Goal: Information Seeking & Learning: Learn about a topic

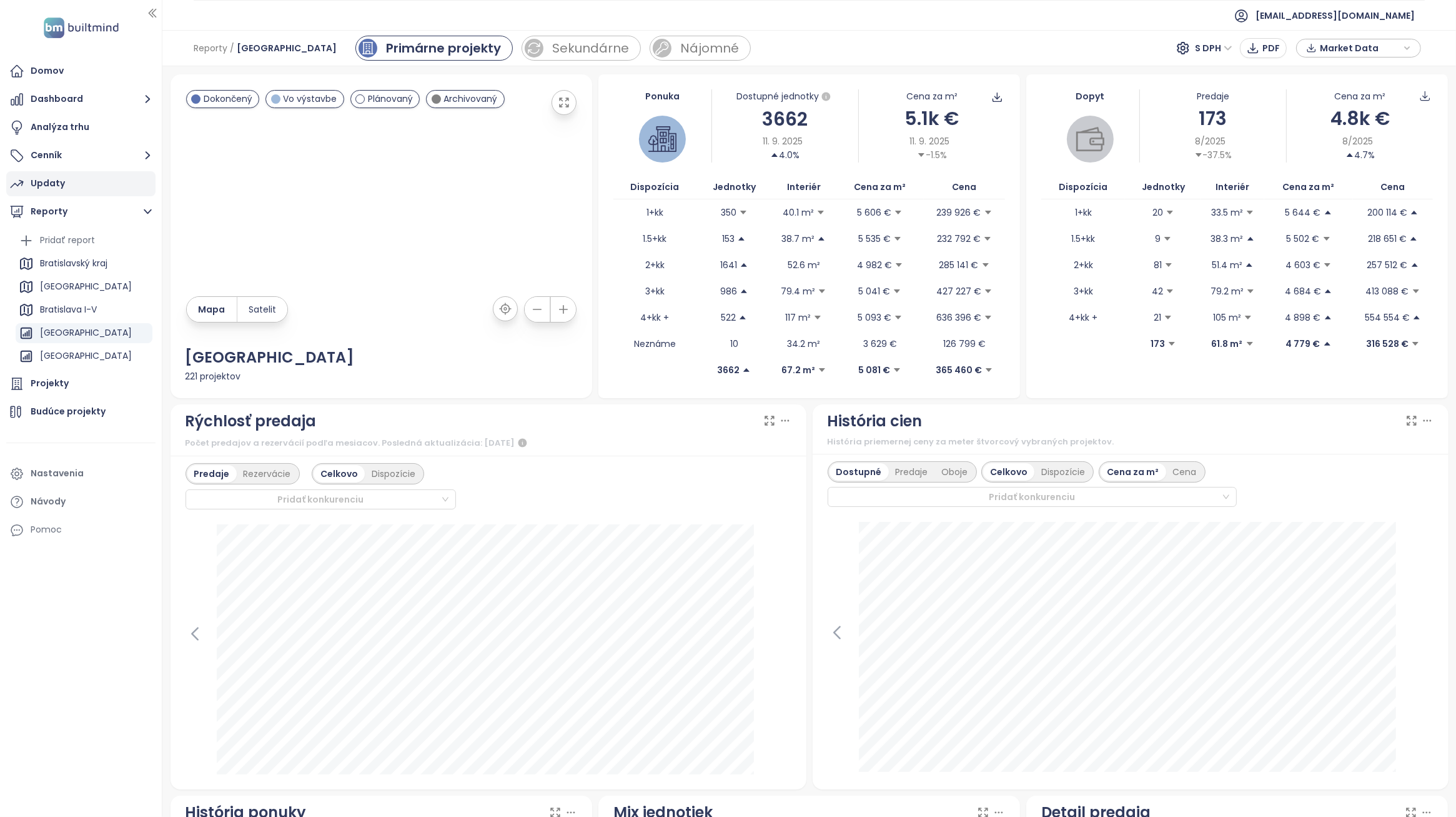
scroll to position [1198, 0]
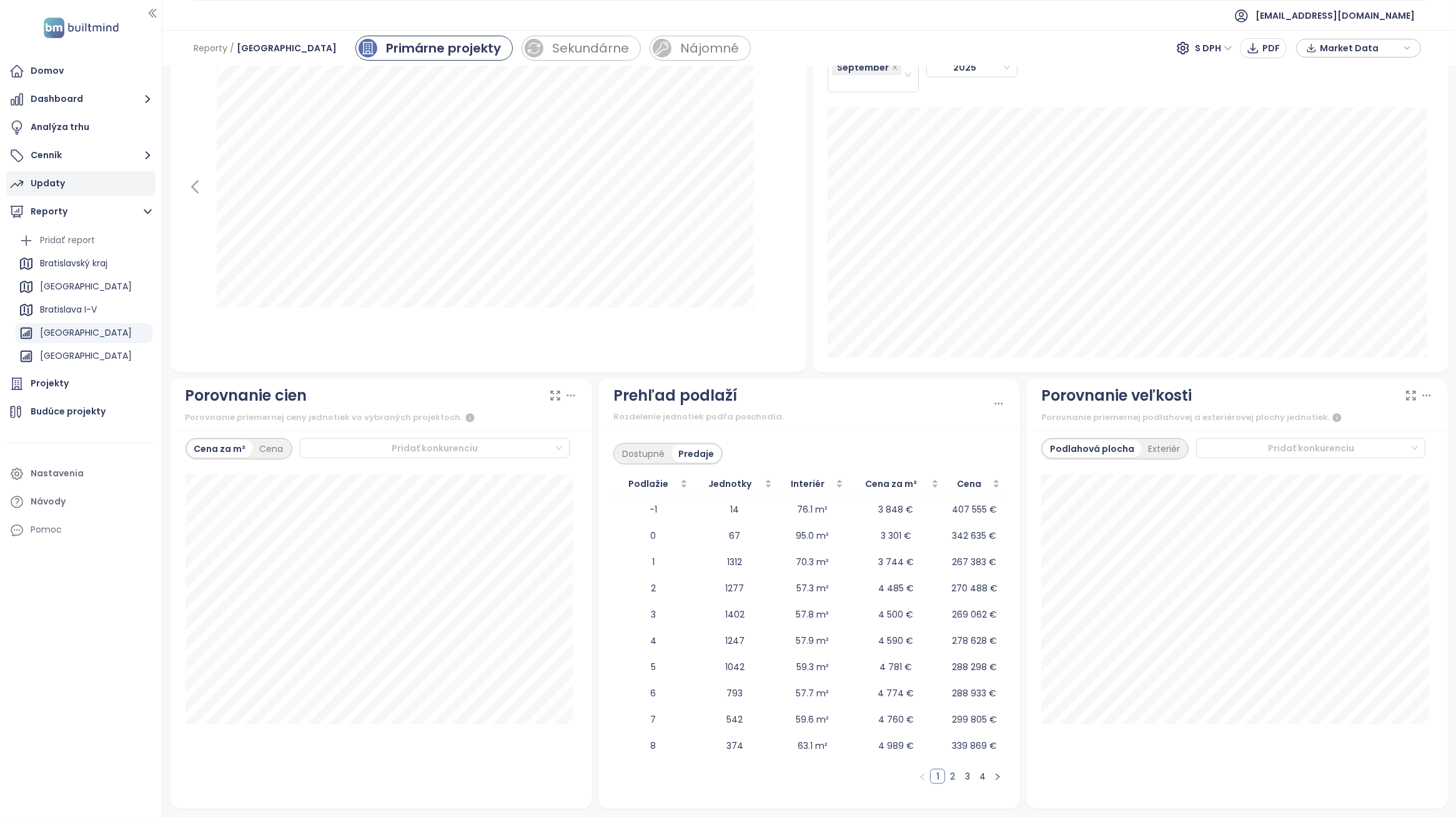
drag, startPoint x: 0, startPoint y: 0, endPoint x: 89, endPoint y: 186, distance: 206.2
click at [89, 186] on div "Updaty" at bounding box center [80, 184] width 149 height 25
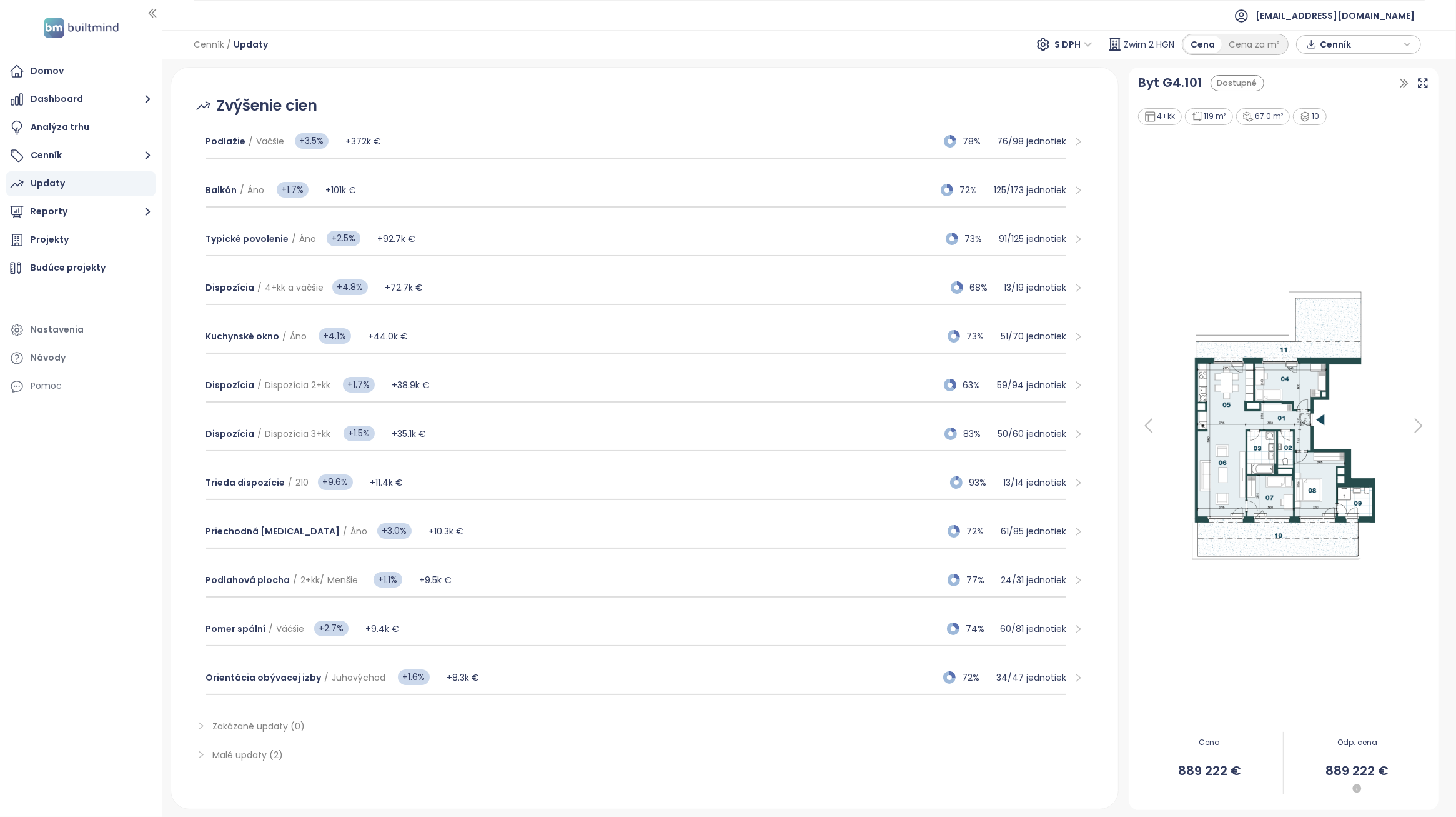
scroll to position [160, 0]
click at [549, 466] on div "Trieda dispozície / 210 +9.6% +11.4k € 93% 13 / 14 jednotiek" at bounding box center [636, 482] width 861 height 34
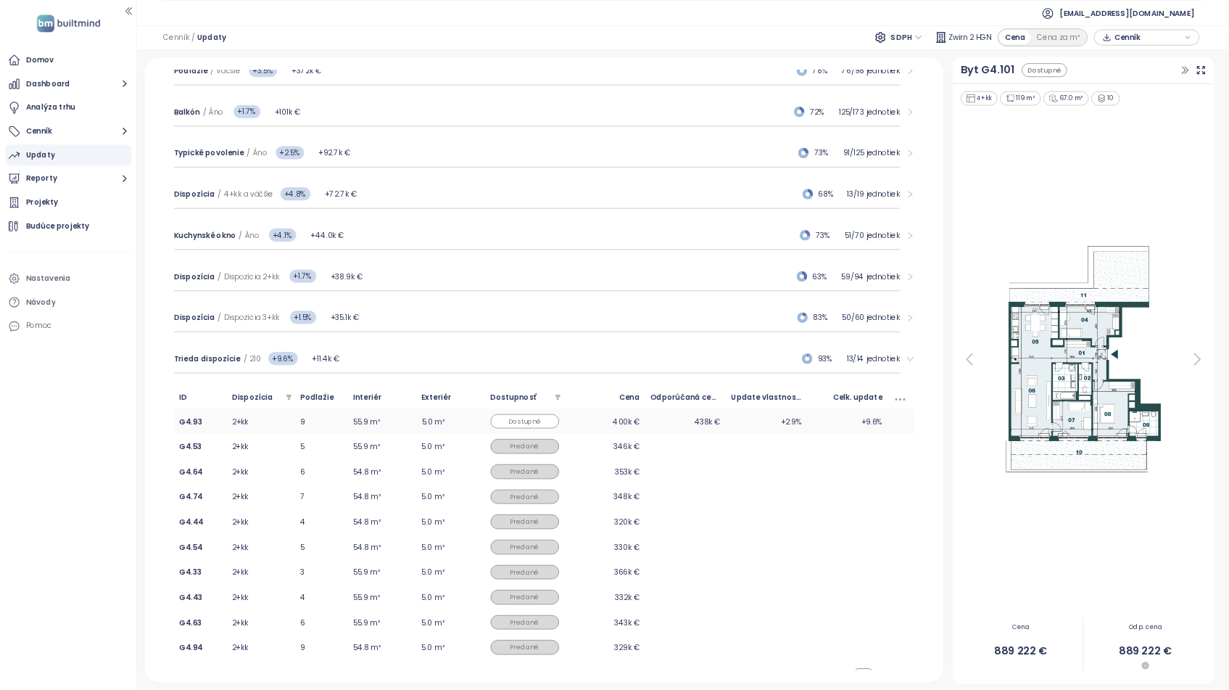
scroll to position [368, 0]
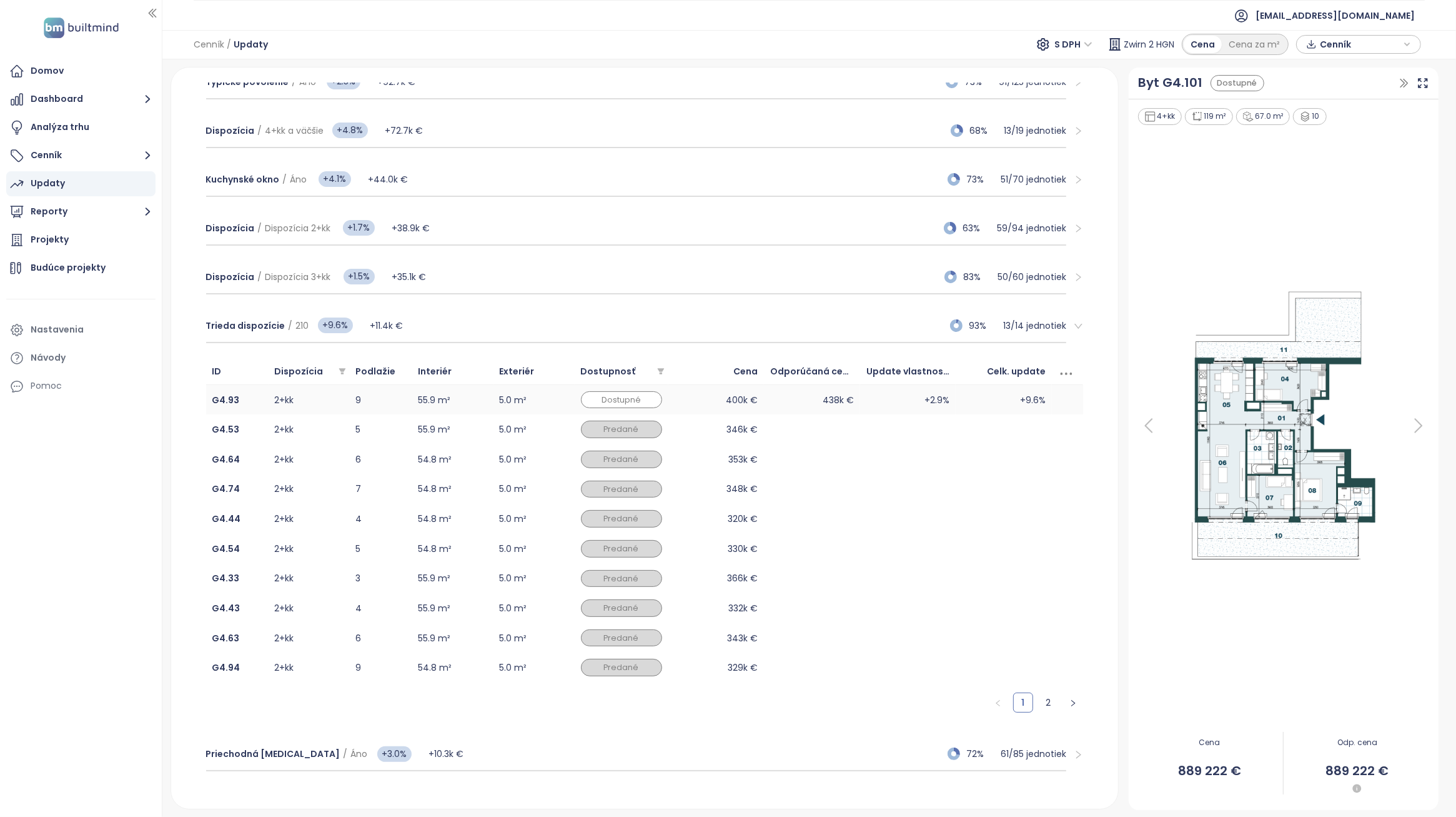
click at [835, 400] on td "438k €" at bounding box center [812, 400] width 96 height 30
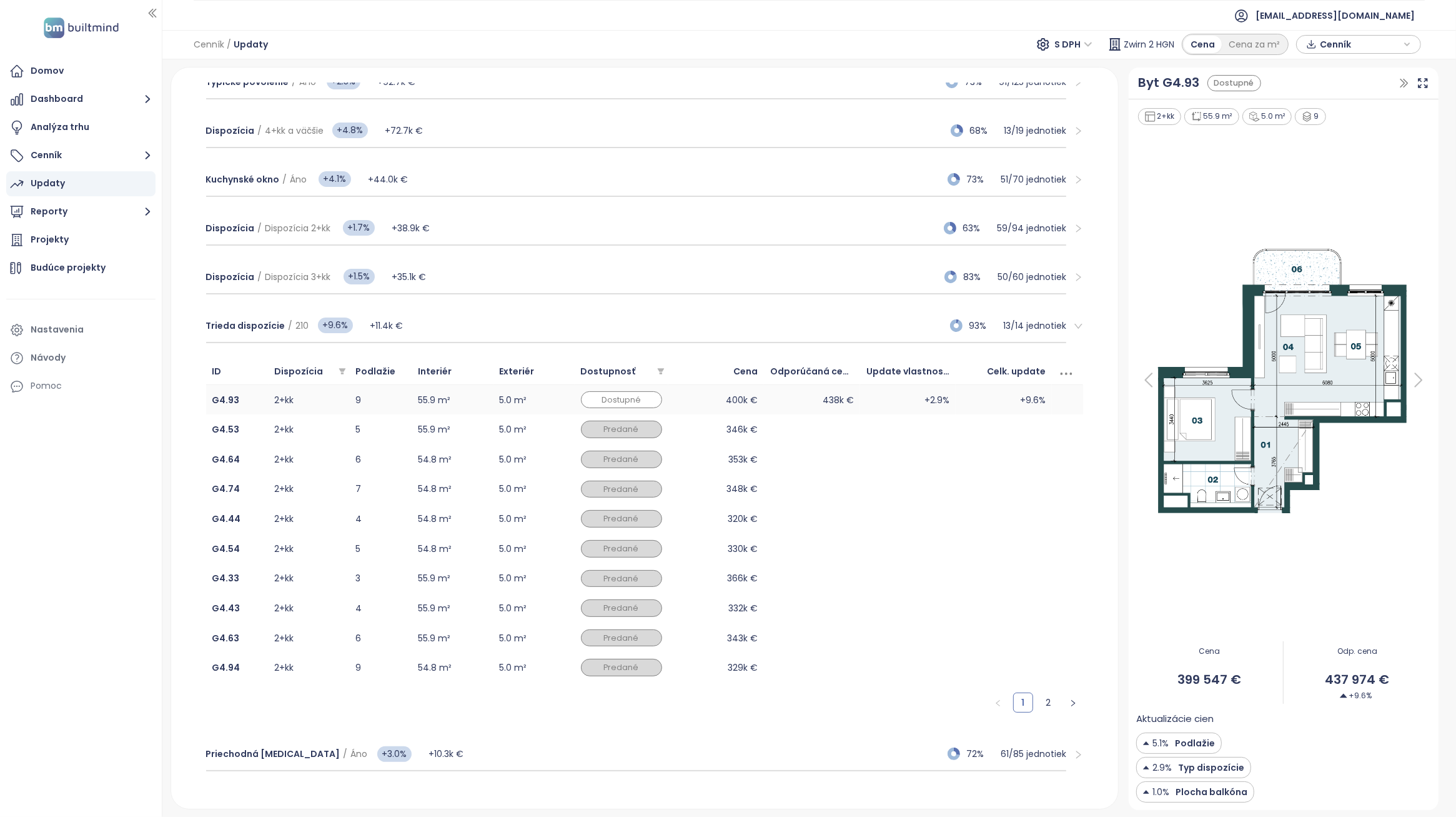
click at [867, 392] on td "+2.9%" at bounding box center [908, 400] width 96 height 30
click at [1420, 81] on icon at bounding box center [1423, 83] width 9 height 9
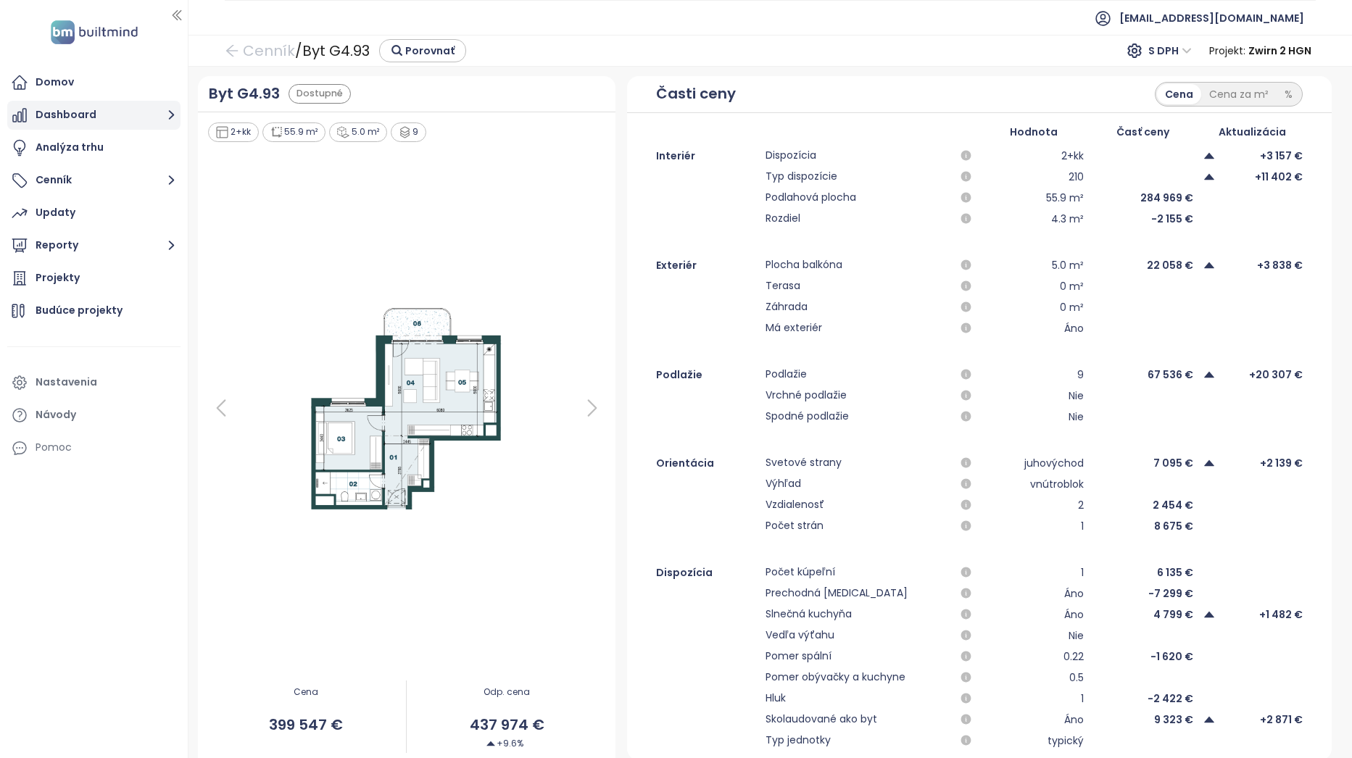
click at [120, 121] on button "Dashboard" at bounding box center [93, 115] width 173 height 29
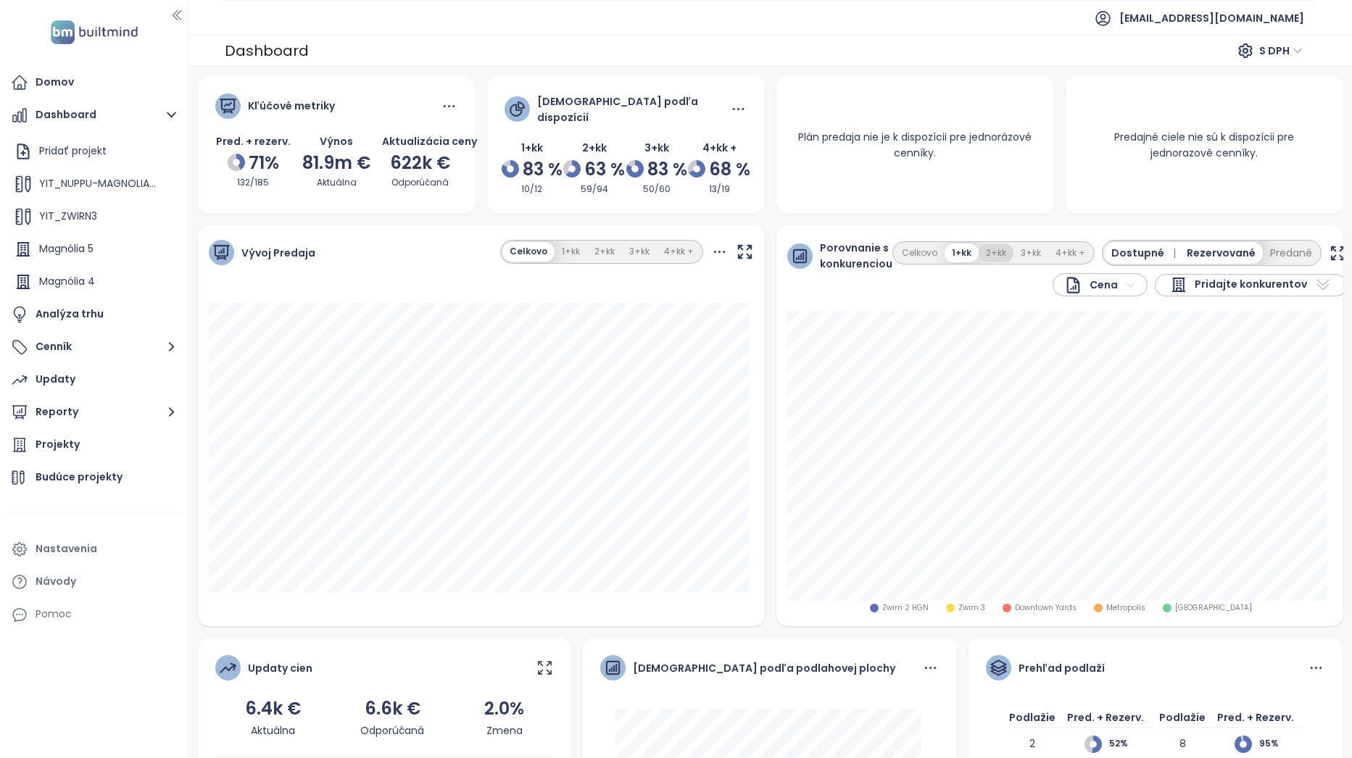
click at [979, 244] on button "2+kk" at bounding box center [996, 254] width 35 height 20
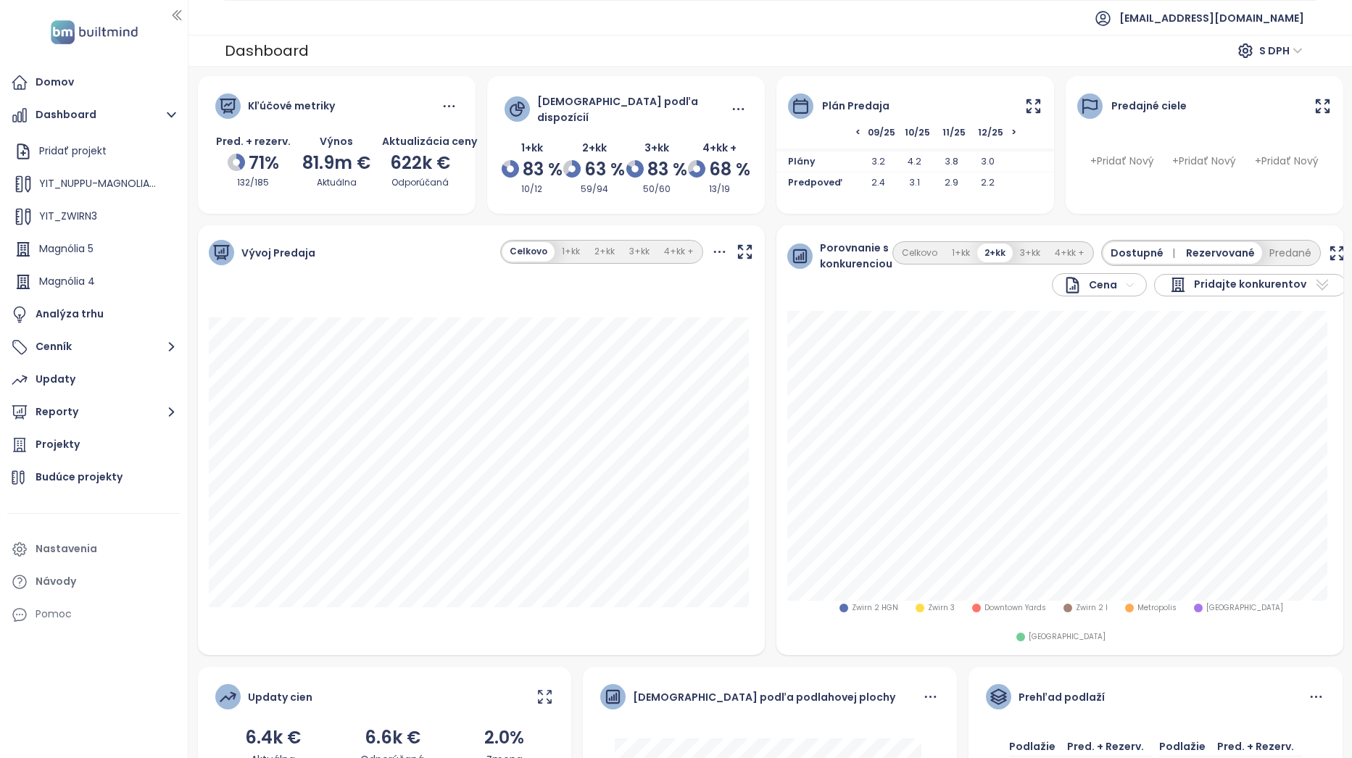
click at [1328, 247] on icon "button" at bounding box center [1337, 253] width 18 height 18
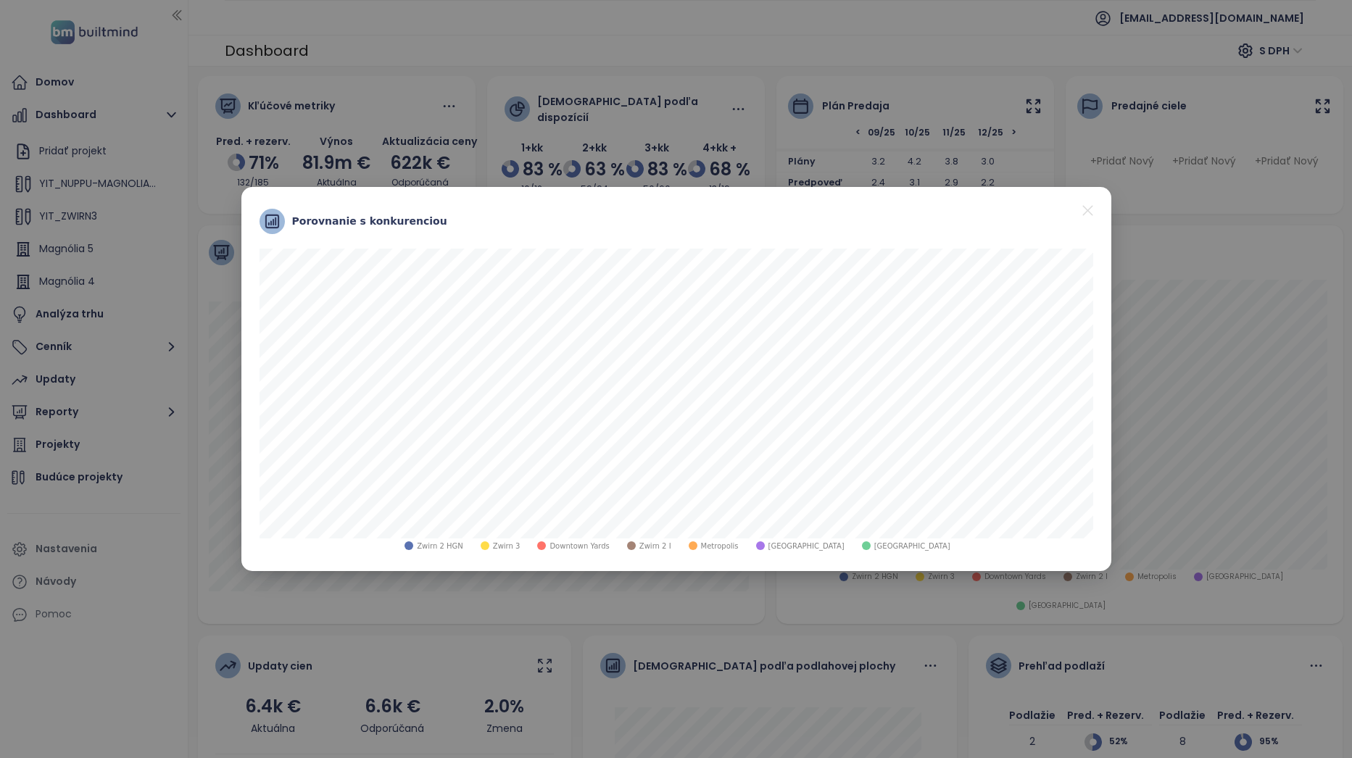
click at [669, 542] on div "Zwirn 2 I" at bounding box center [647, 546] width 47 height 15
click at [669, 545] on div "Zwirn 2 I" at bounding box center [647, 546] width 47 height 15
click at [729, 547] on span "Metropolis" at bounding box center [720, 546] width 38 height 11
click at [874, 547] on span "[GEOGRAPHIC_DATA]" at bounding box center [912, 546] width 76 height 11
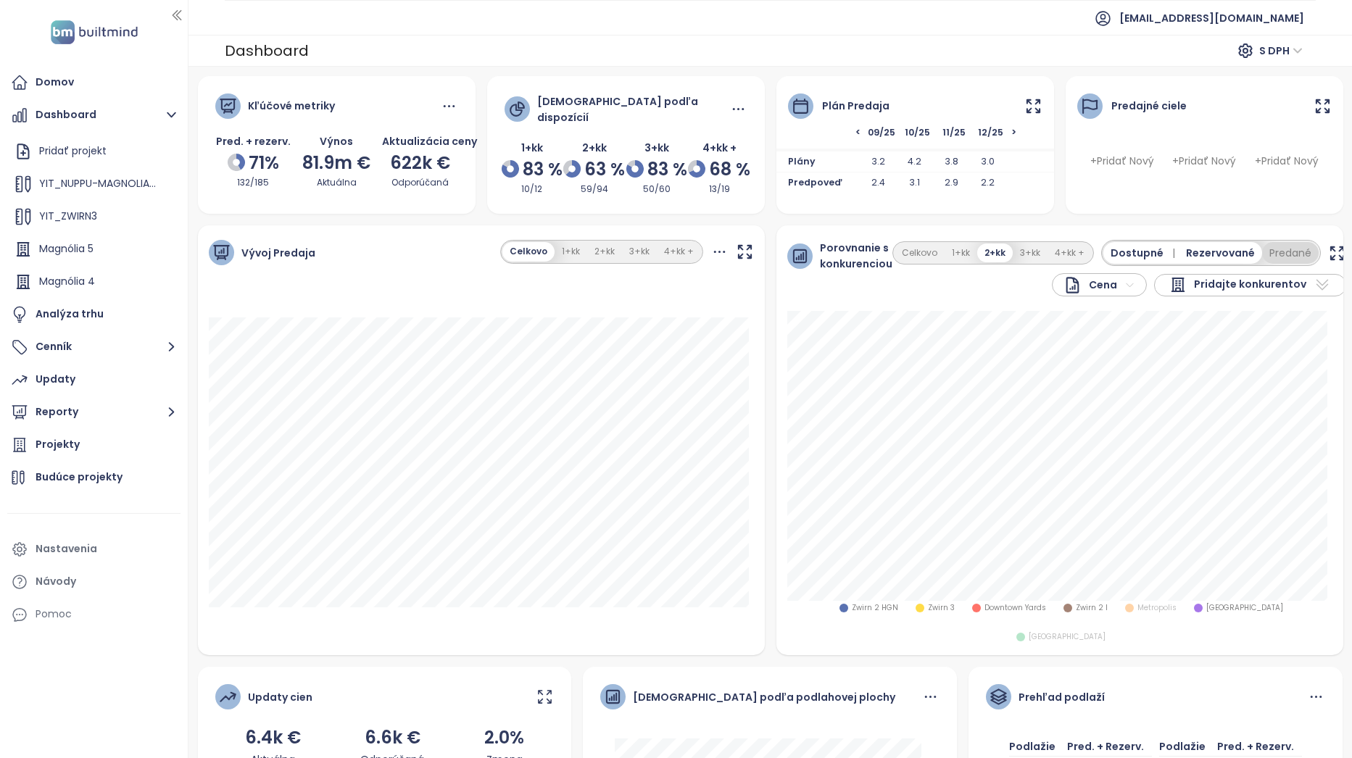
click at [1275, 252] on button "Predané" at bounding box center [1290, 253] width 57 height 22
click at [1342, 253] on icon "button" at bounding box center [1348, 253] width 12 height 12
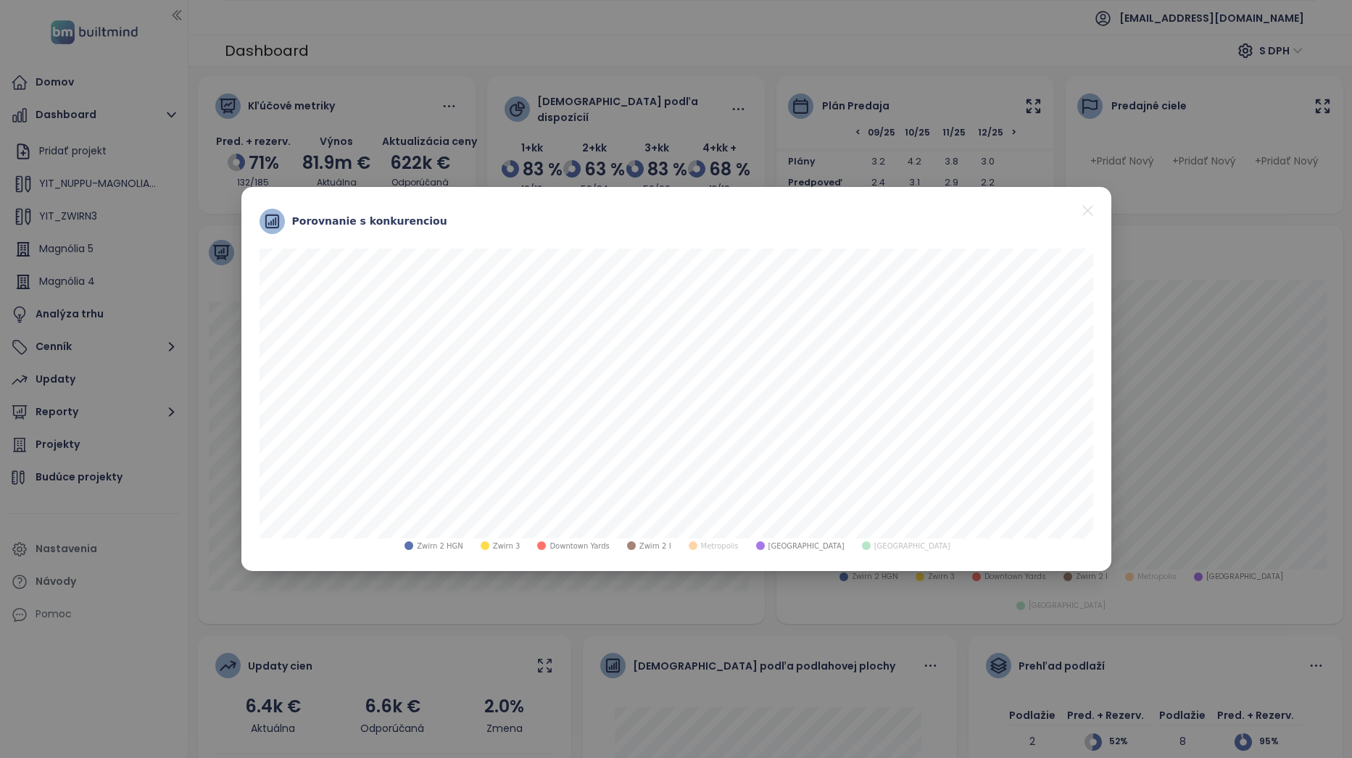
click at [521, 550] on span "Zwirn 3" at bounding box center [507, 546] width 28 height 11
click at [521, 547] on span "Zwirn 3" at bounding box center [507, 546] width 28 height 11
click at [671, 547] on span "Zwirn 2 I" at bounding box center [656, 546] width 32 height 11
click at [668, 542] on div "Zwirn 2 I" at bounding box center [647, 546] width 47 height 15
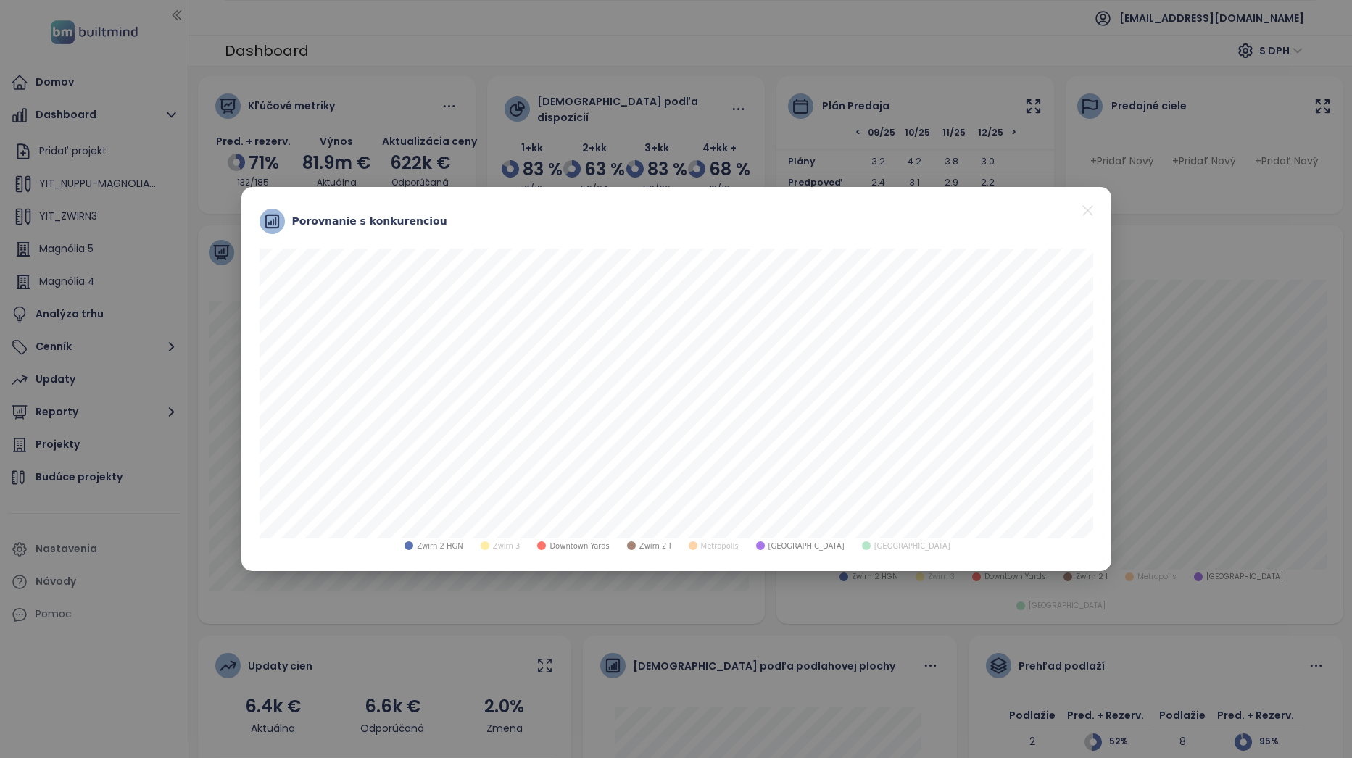
click at [1083, 213] on icon "close" at bounding box center [1088, 211] width 18 height 18
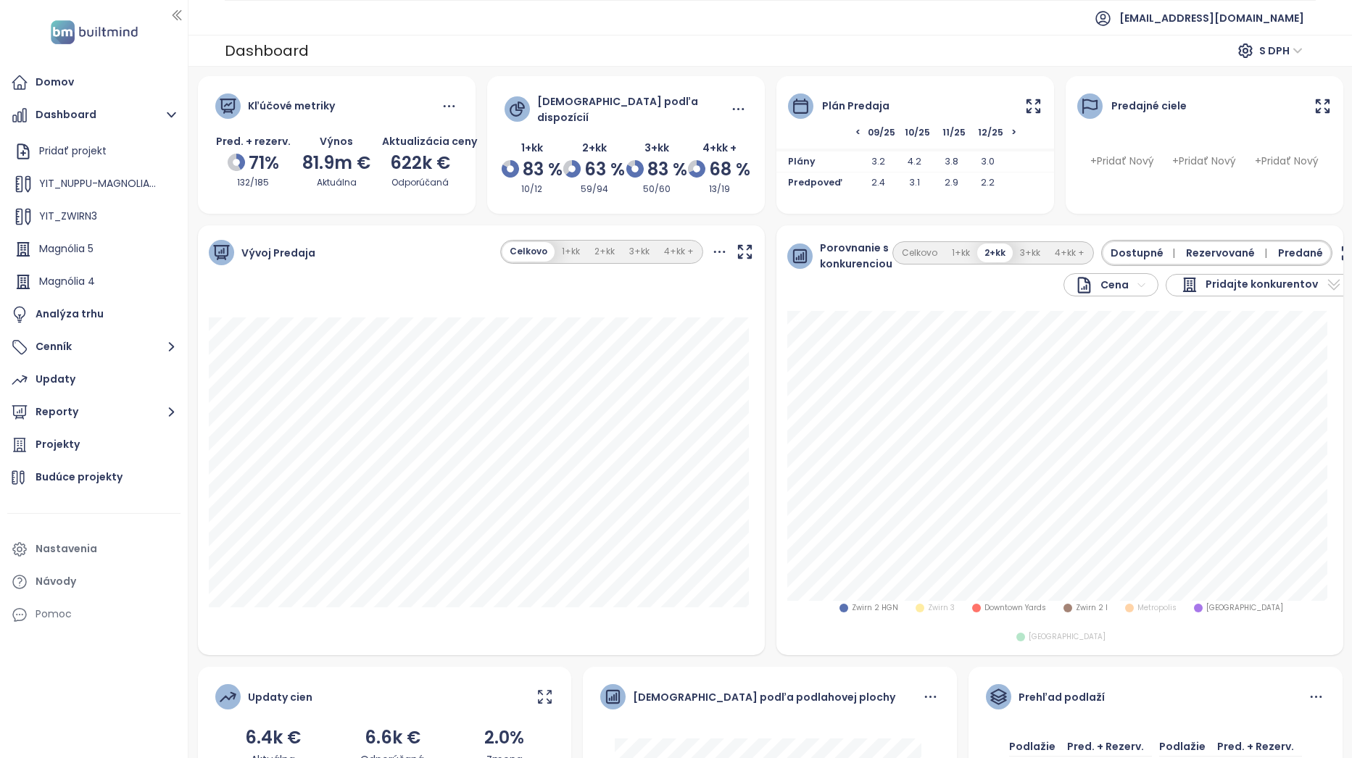
click at [1209, 247] on span "Rezervované |" at bounding box center [1229, 253] width 86 height 16
click at [1322, 251] on icon "button" at bounding box center [1328, 253] width 12 height 12
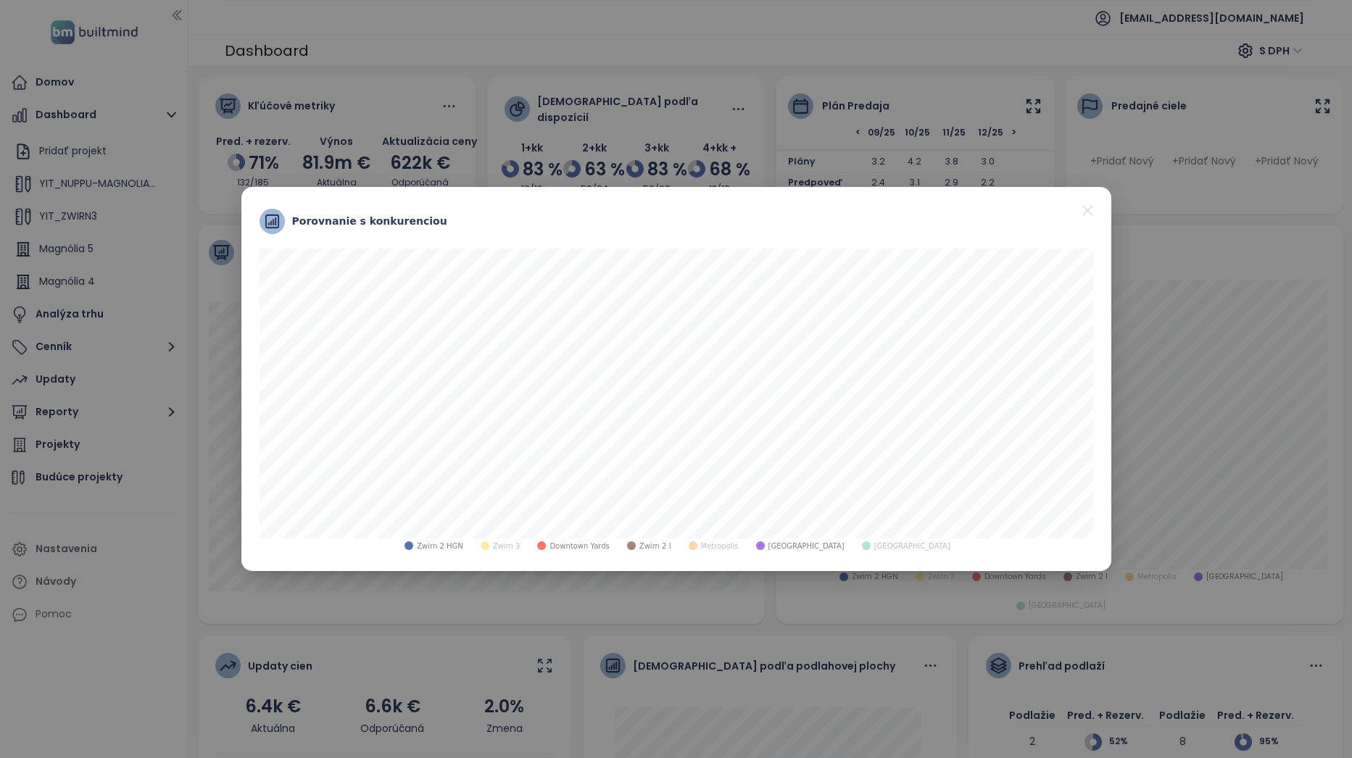
click at [521, 545] on span "Zwirn 3" at bounding box center [507, 546] width 28 height 11
click at [1093, 212] on icon "close" at bounding box center [1088, 211] width 18 height 18
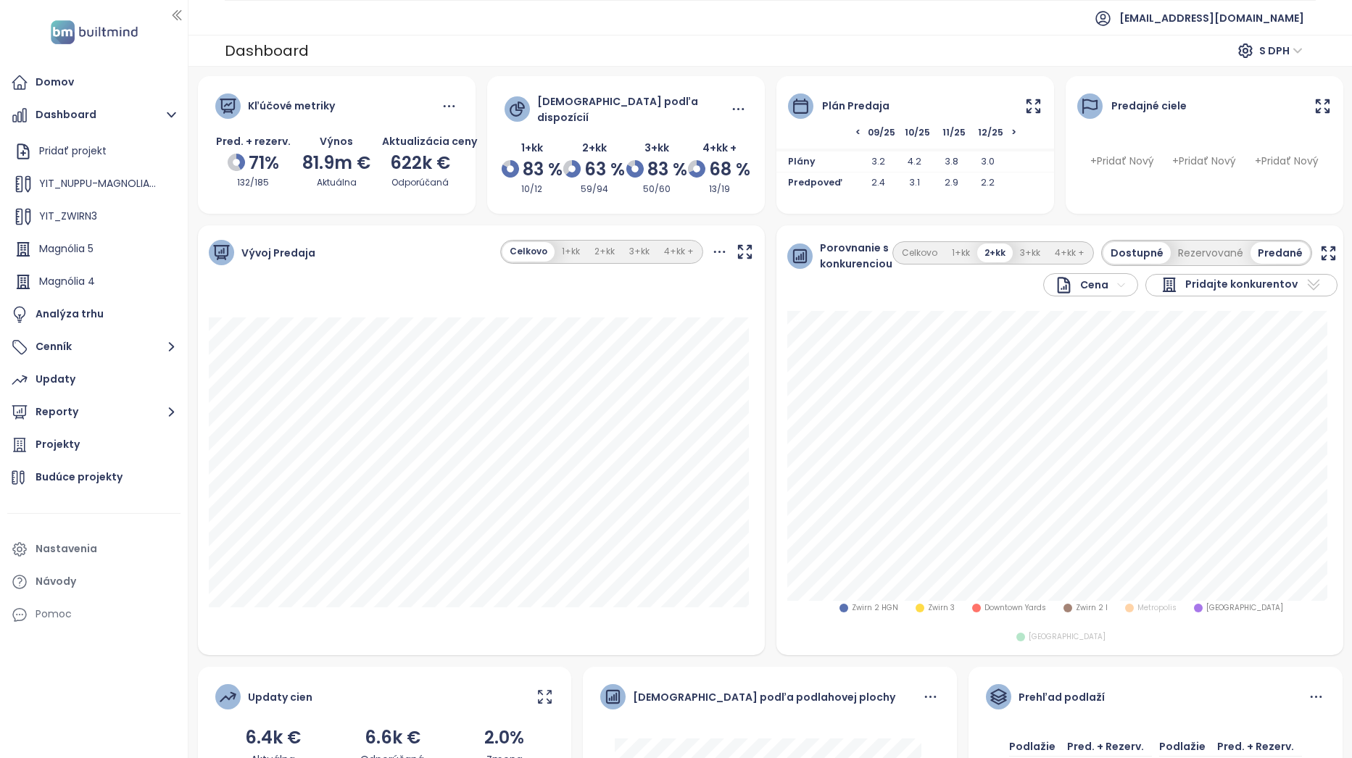
click at [1288, 278] on div "Pridajte konkurentov" at bounding box center [1242, 285] width 192 height 22
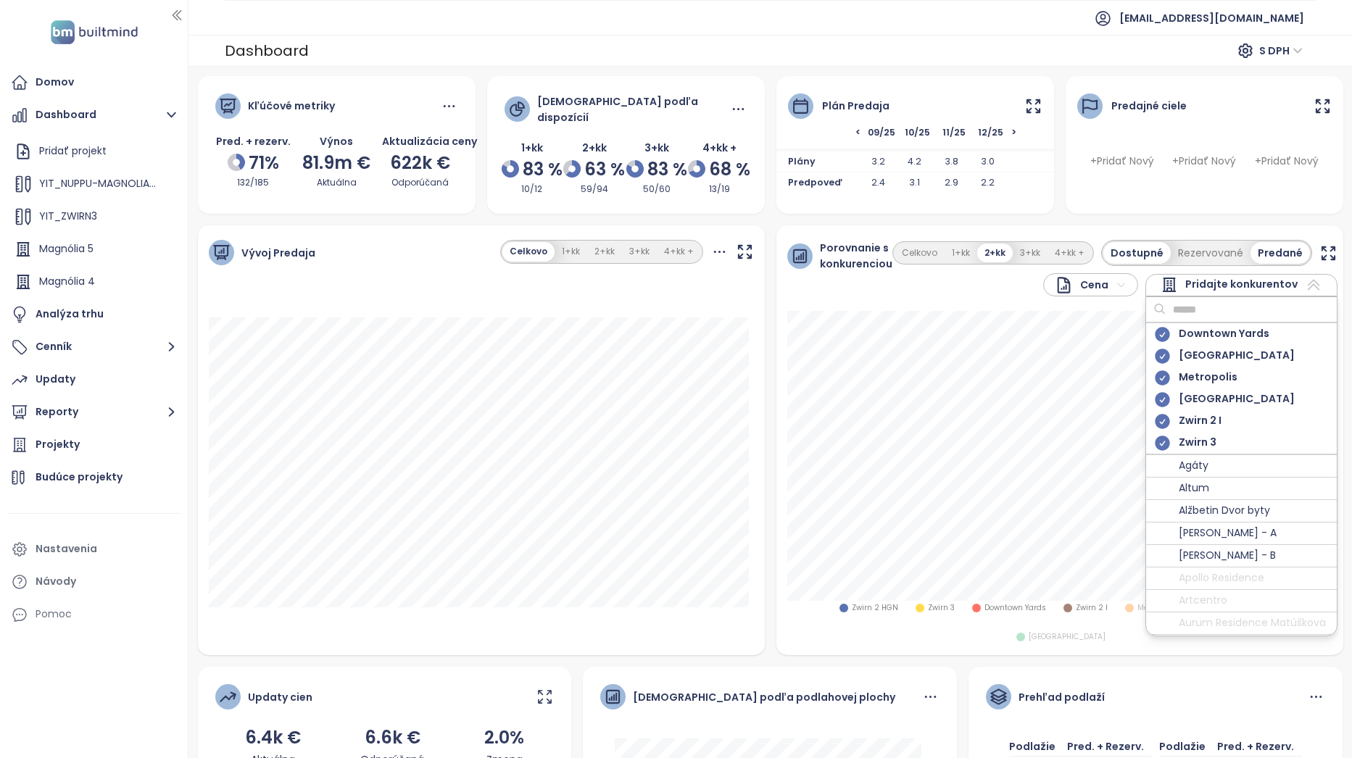
click at [1305, 276] on icon at bounding box center [1313, 284] width 17 height 17
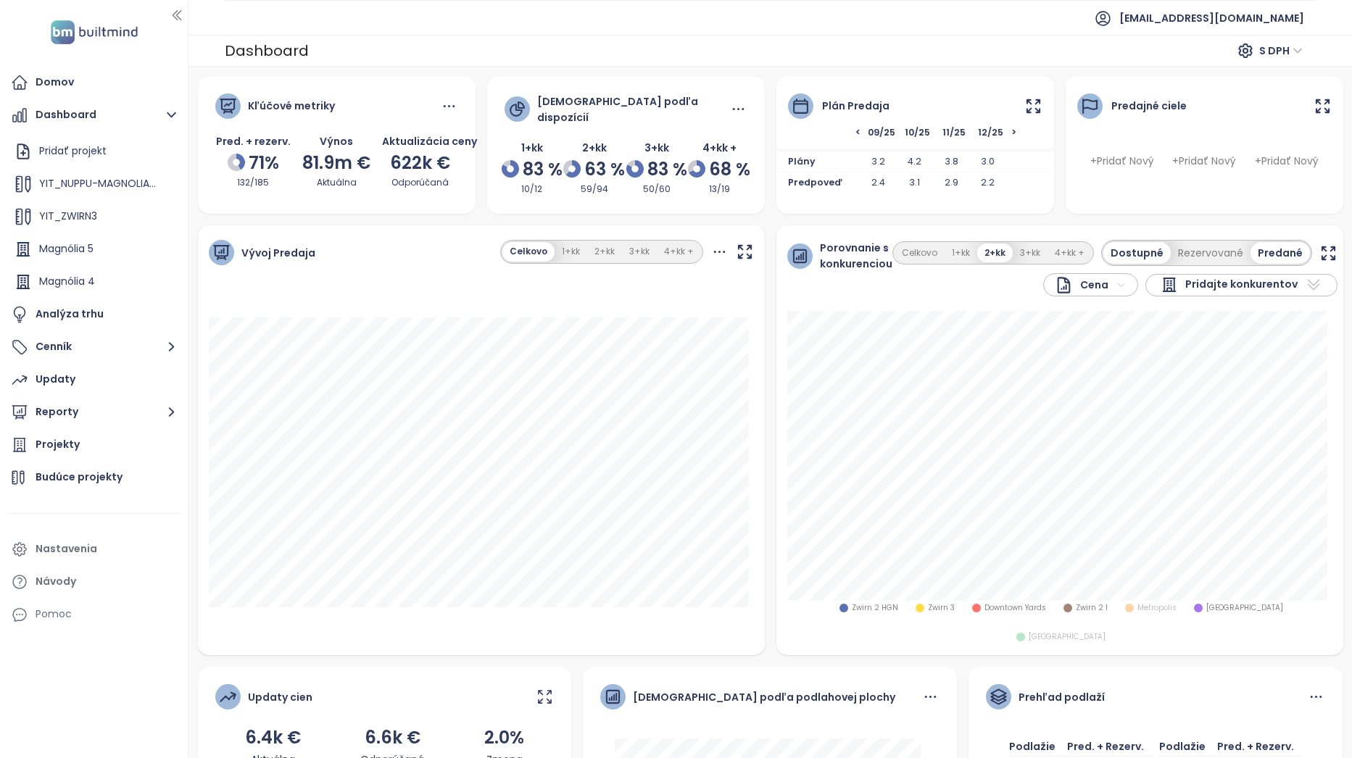
click at [1307, 280] on icon at bounding box center [1313, 285] width 12 height 11
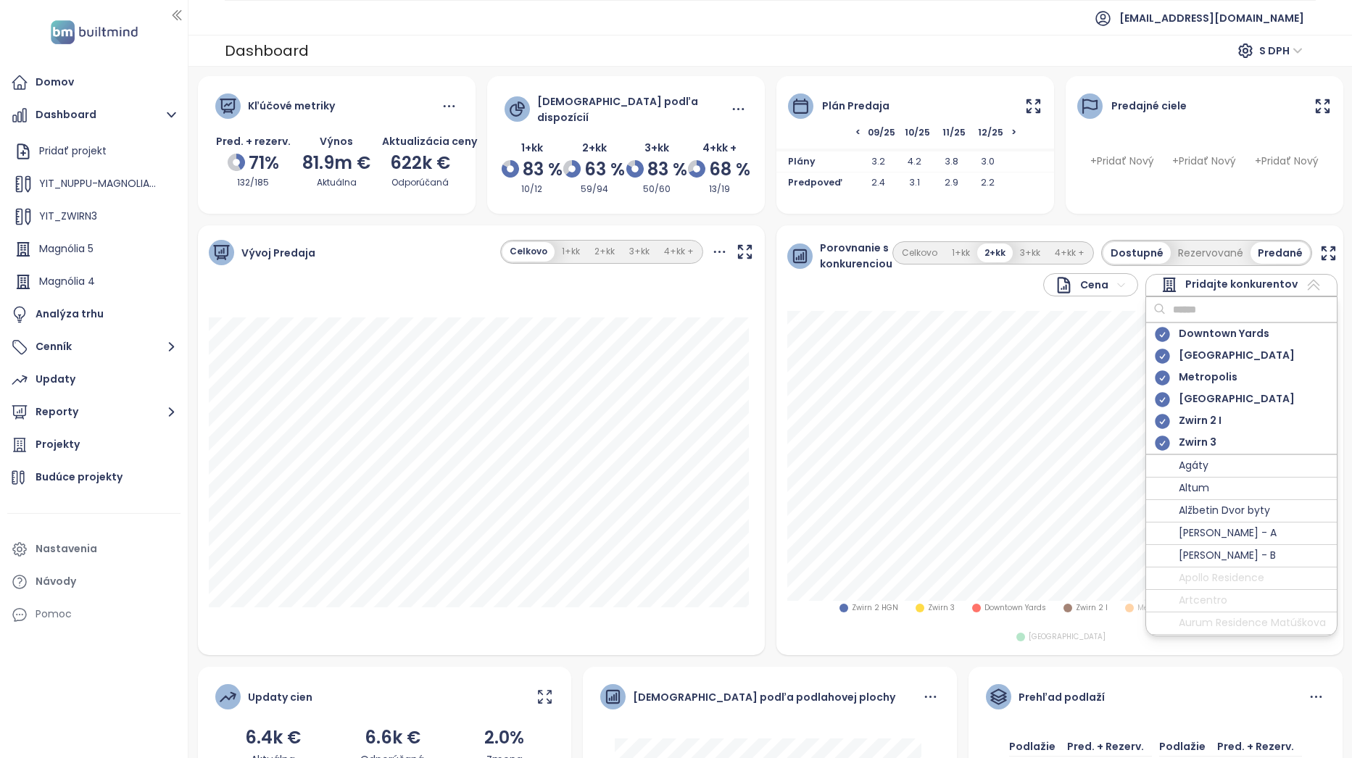
click at [1154, 371] on icon at bounding box center [1163, 378] width 18 height 18
click at [1305, 280] on icon at bounding box center [1313, 284] width 17 height 17
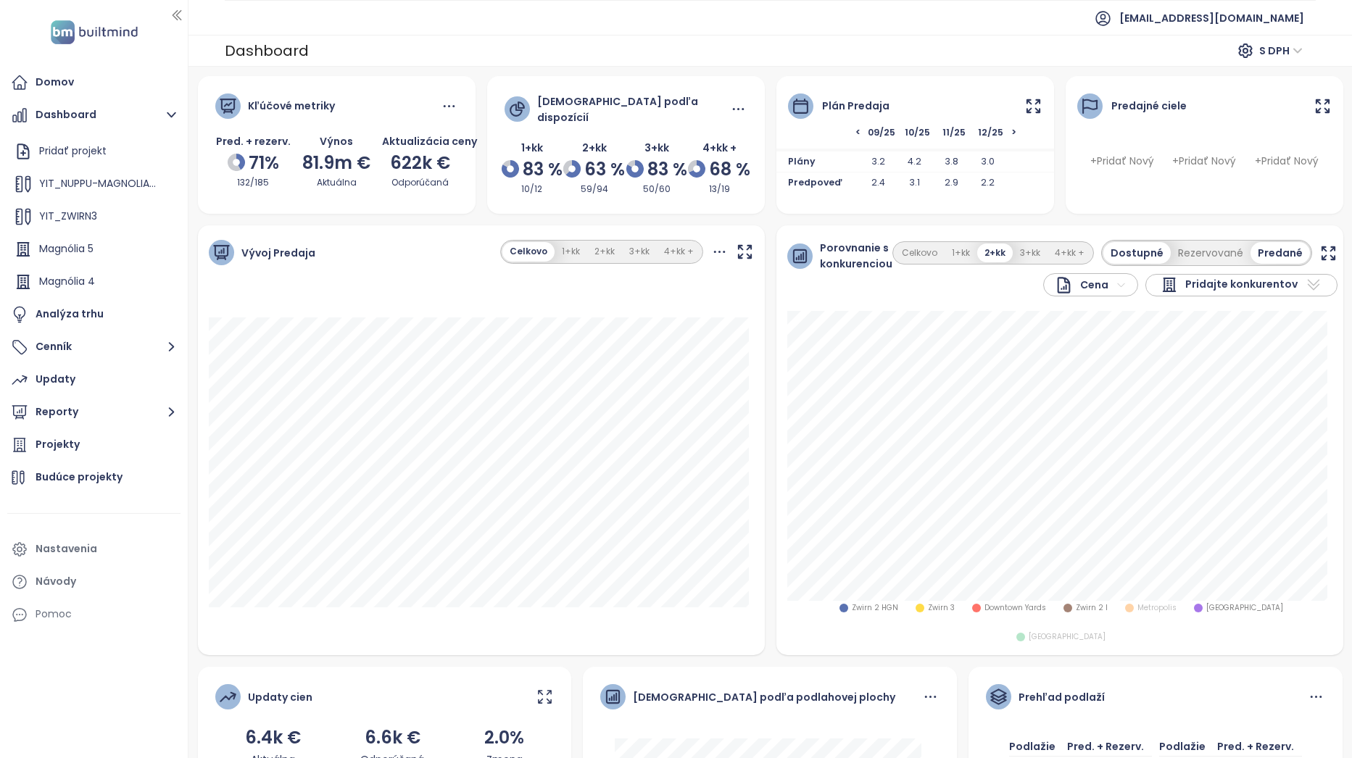
click at [1305, 277] on icon at bounding box center [1313, 284] width 17 height 17
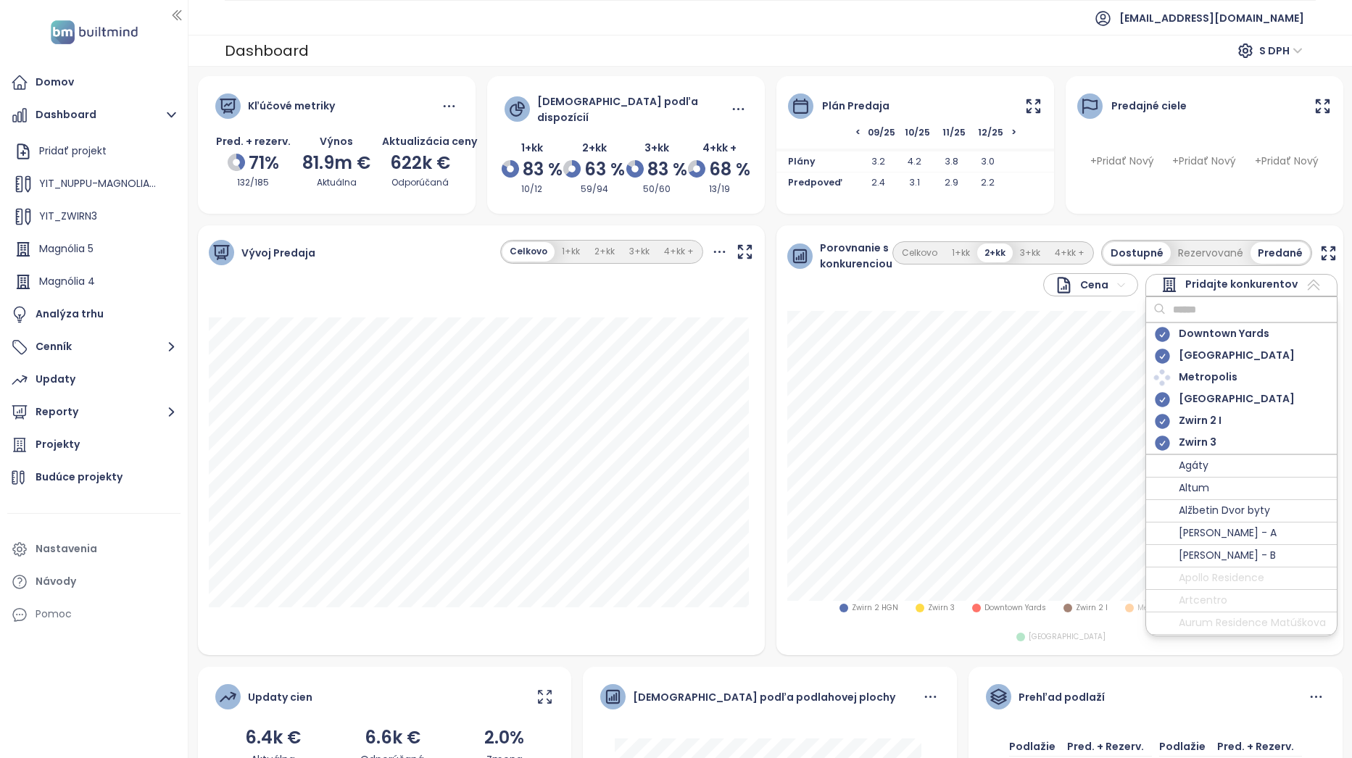
click at [1155, 349] on icon at bounding box center [1162, 356] width 15 height 15
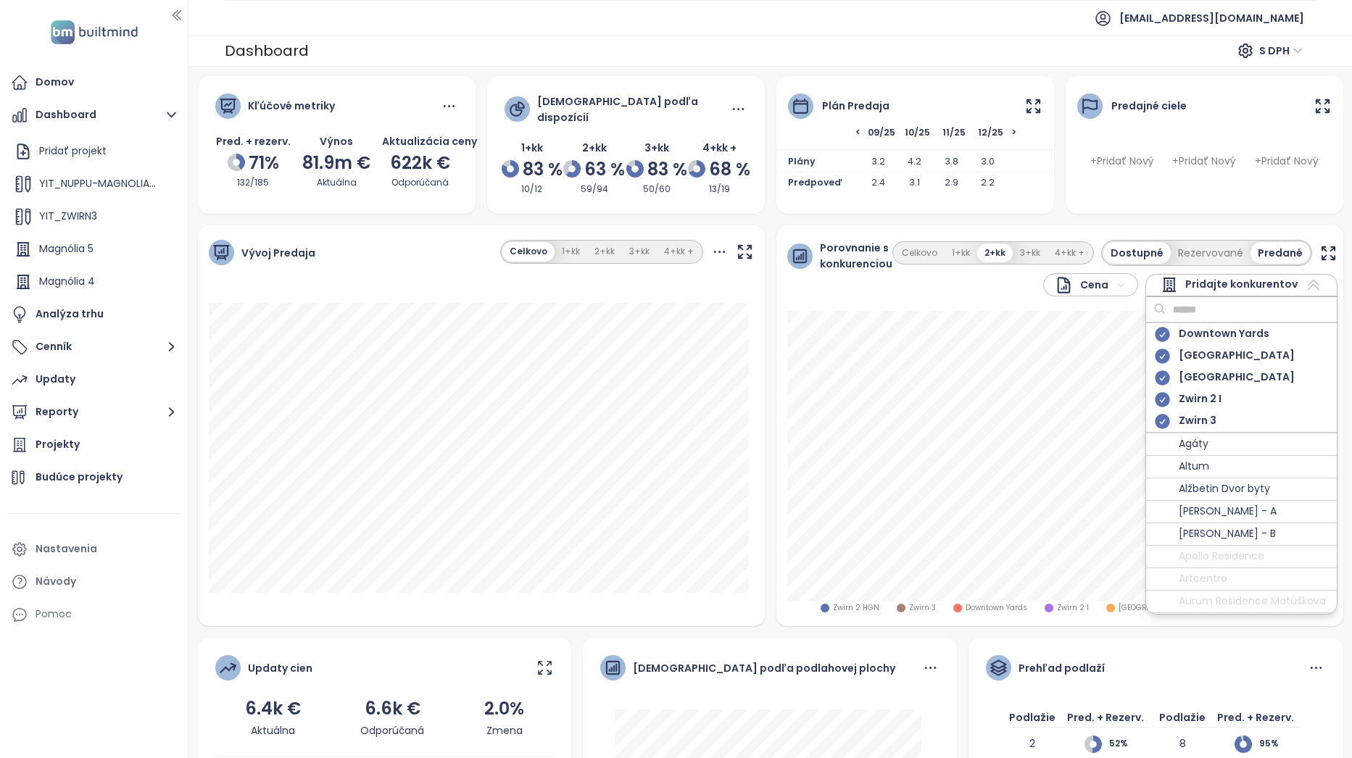
click at [1155, 349] on icon at bounding box center [1162, 356] width 15 height 15
click at [1267, 617] on div "[PERSON_NAME] 2 HGN [PERSON_NAME] 3 Downtown Yards [PERSON_NAME] 2 I [GEOGRAPHI…" at bounding box center [1060, 468] width 567 height 315
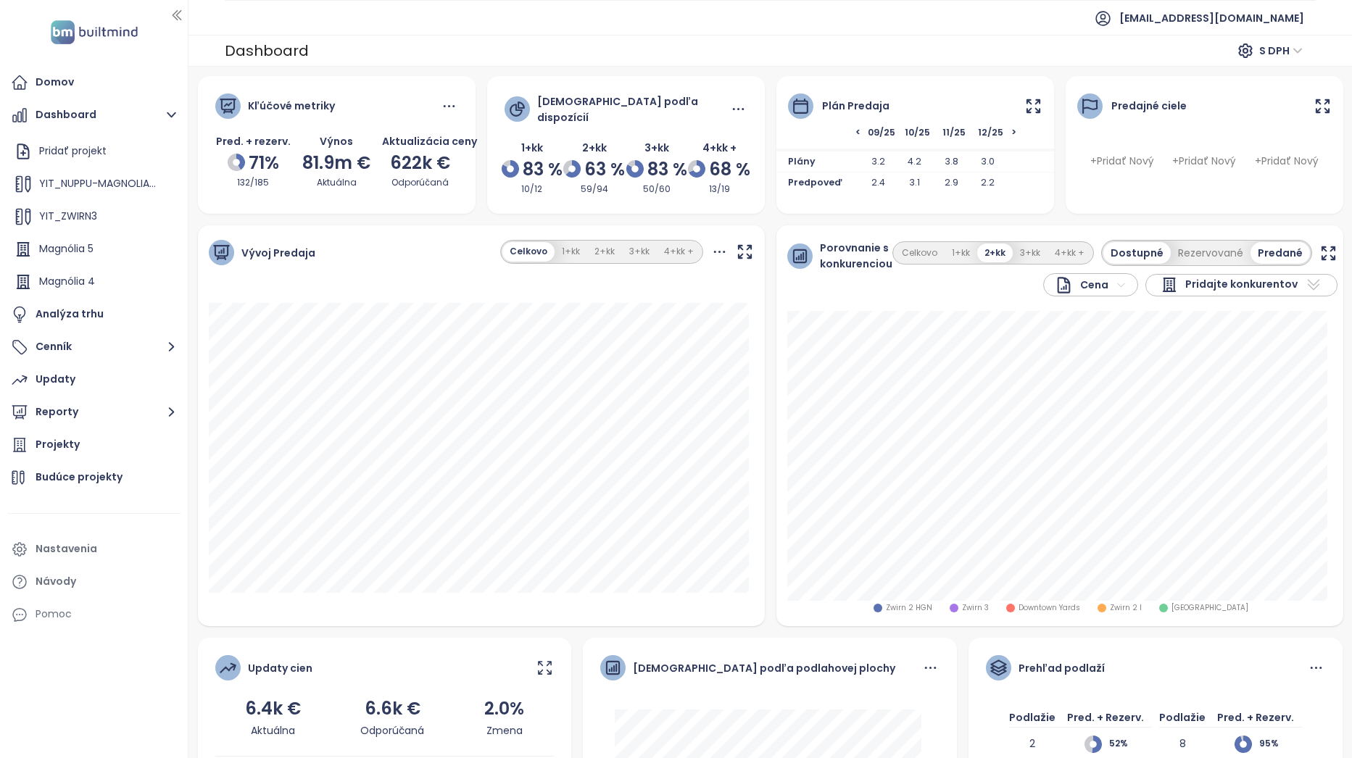
click at [1320, 251] on icon "button" at bounding box center [1329, 253] width 18 height 18
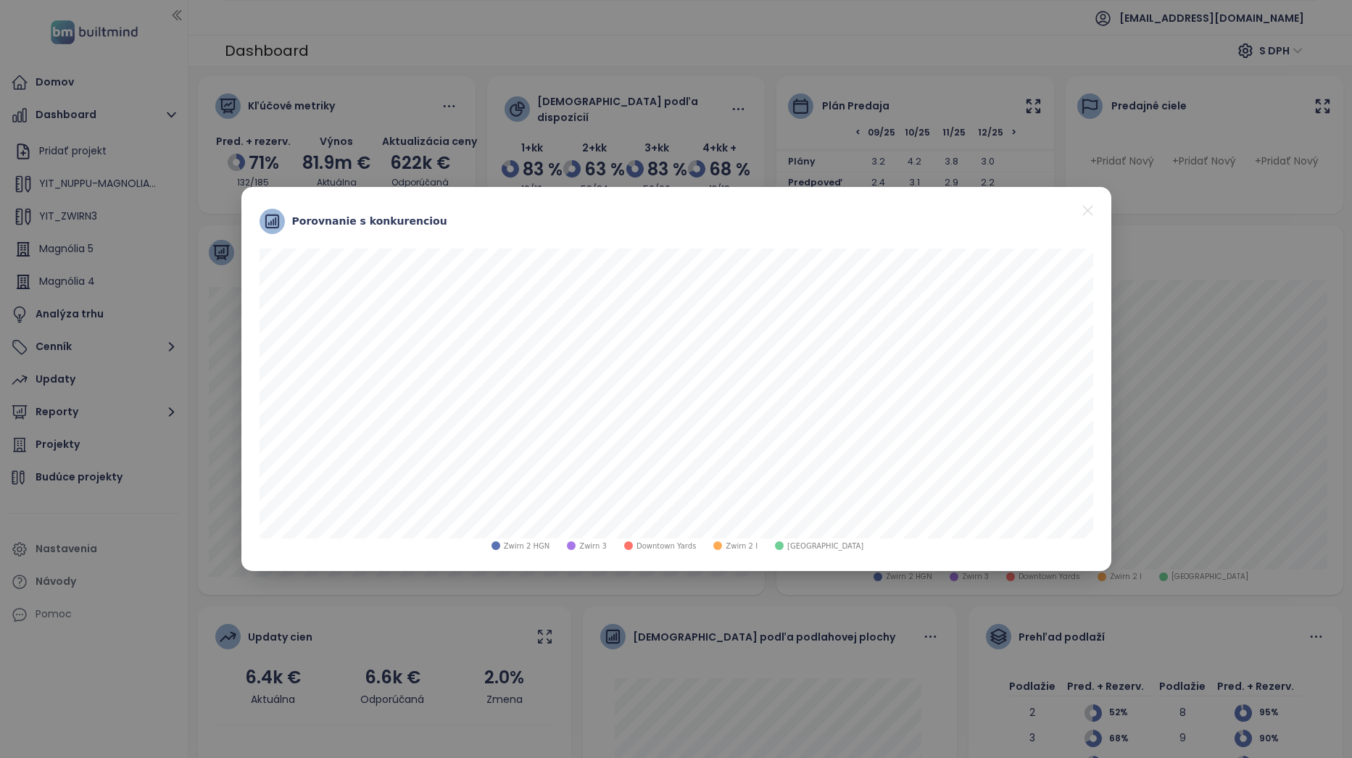
click at [1091, 207] on icon "close" at bounding box center [1088, 210] width 10 height 10
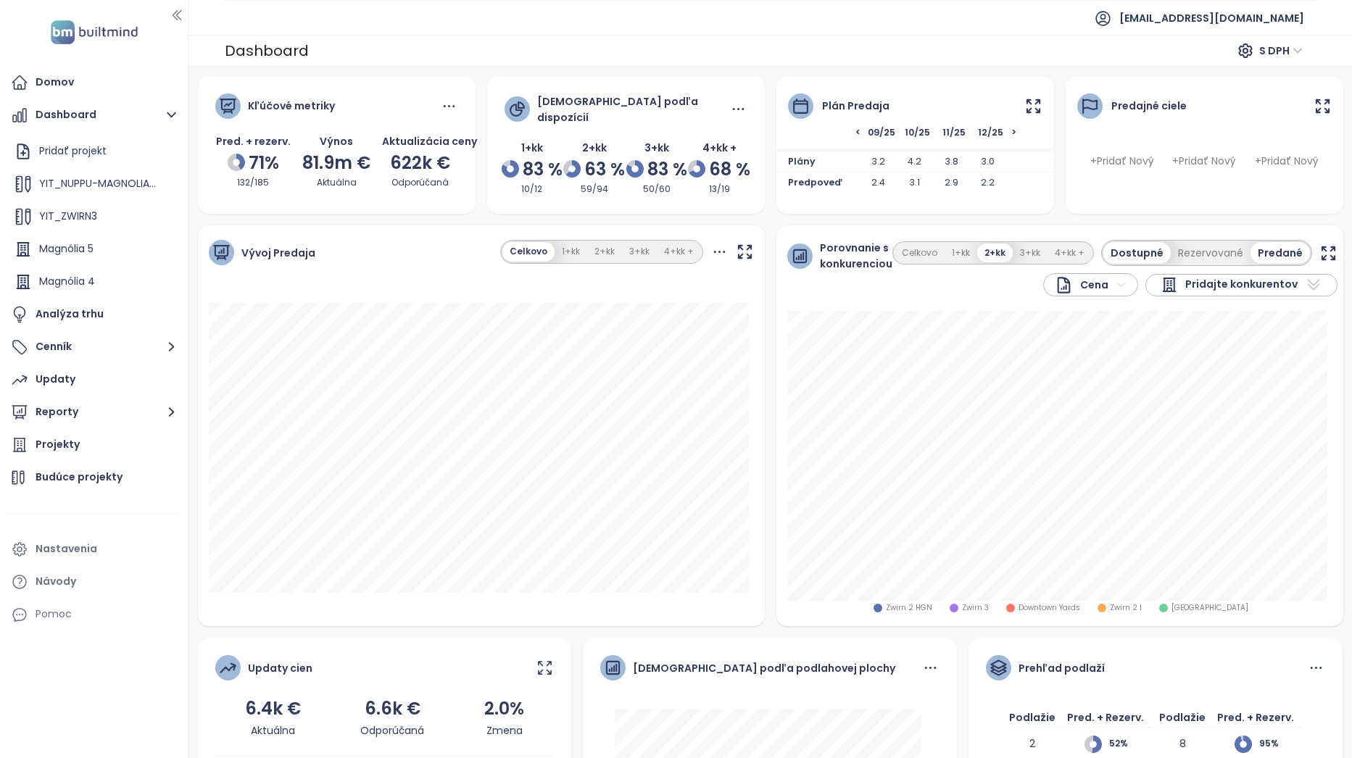
scroll to position [217, 0]
